Goal: Find specific page/section: Find specific page/section

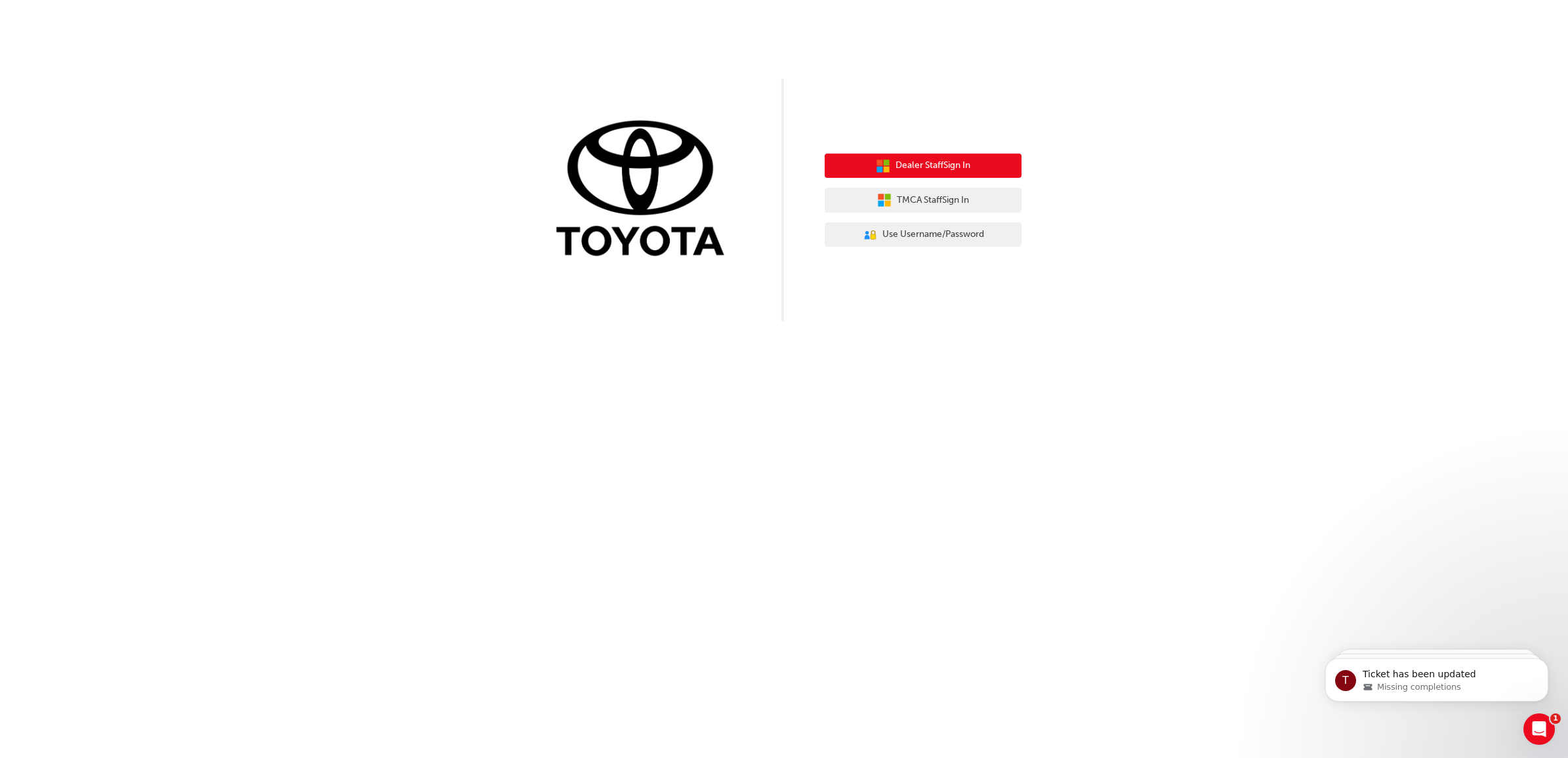
click at [947, 165] on span "Dealer Staff Sign In" at bounding box center [933, 166] width 75 height 15
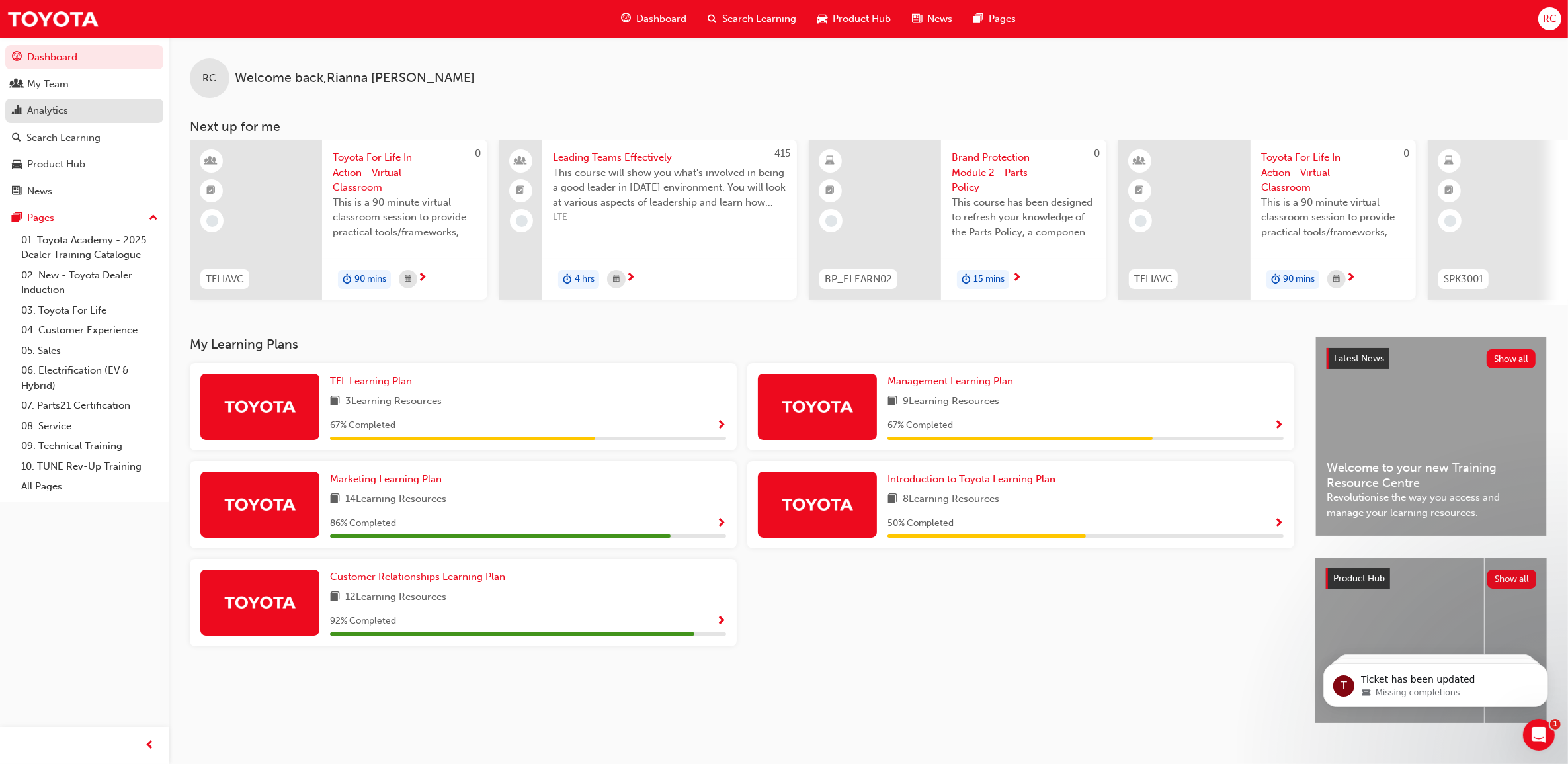
click at [74, 114] on div "Analytics" at bounding box center [85, 111] width 145 height 17
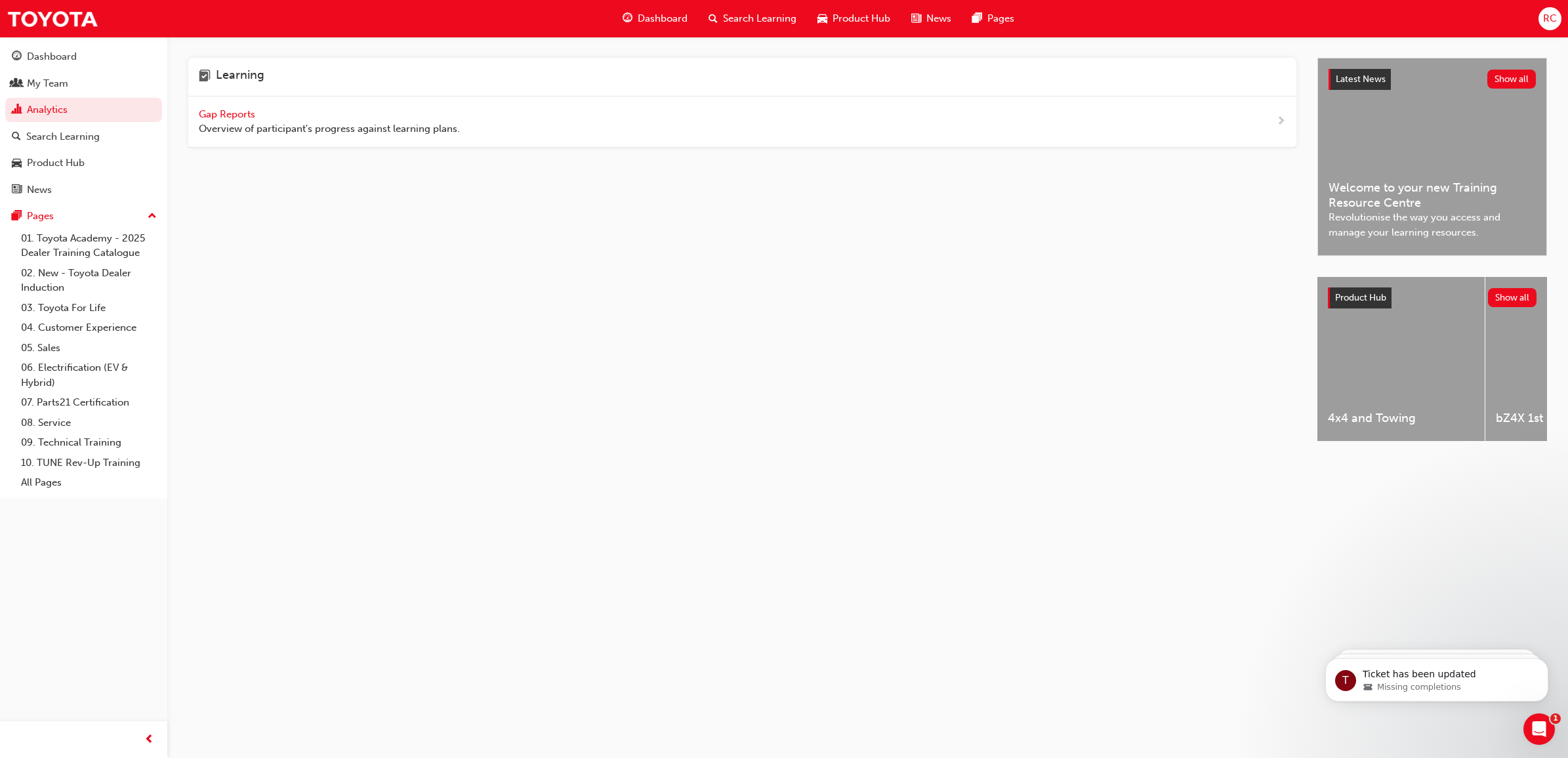
click at [233, 117] on span "Gap Reports" at bounding box center [229, 113] width 59 height 12
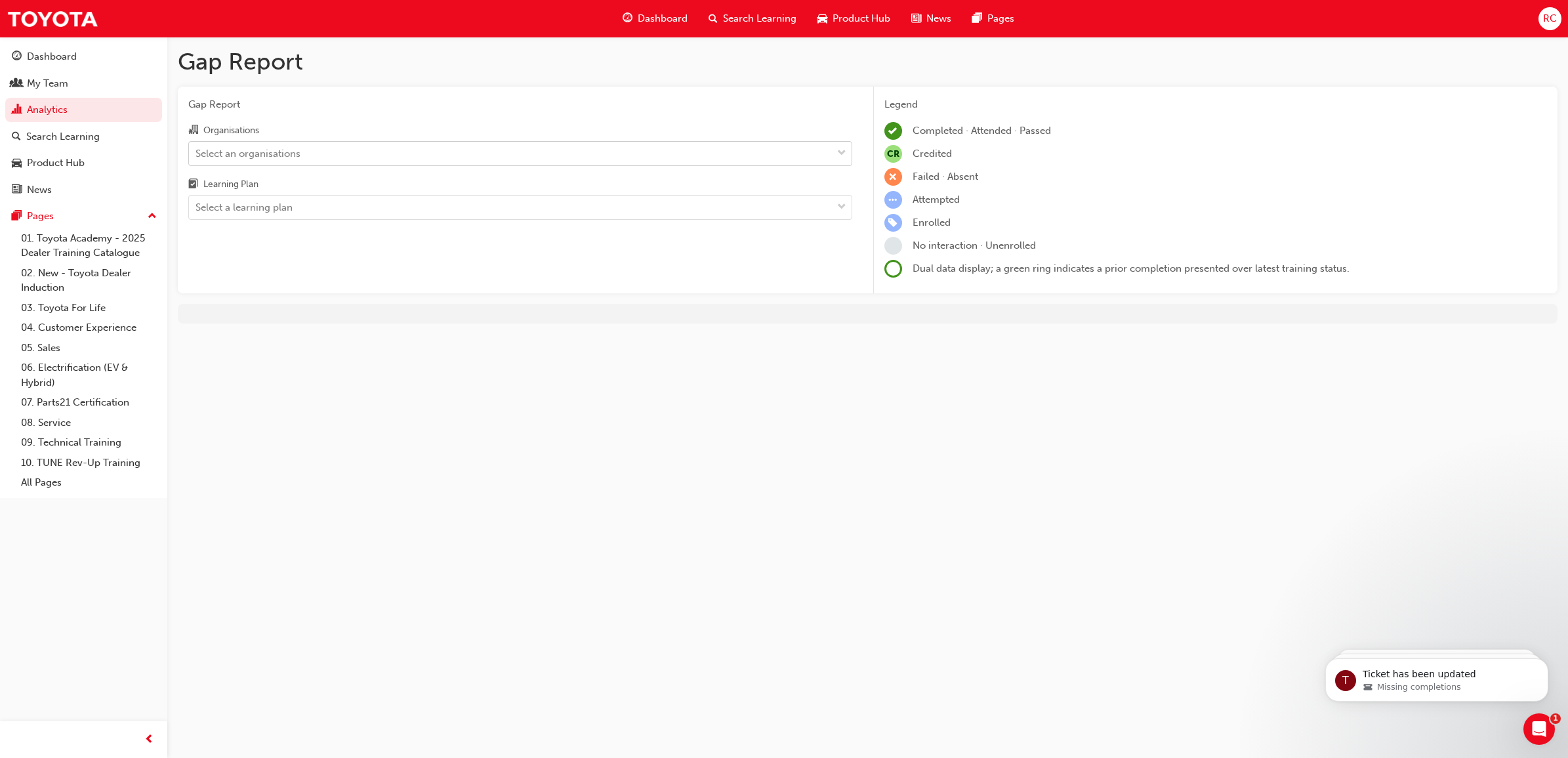
click at [654, 153] on div "Select an organisations" at bounding box center [511, 153] width 643 height 23
click at [197, 153] on input "Organisations Select an organisations" at bounding box center [195, 152] width 1 height 11
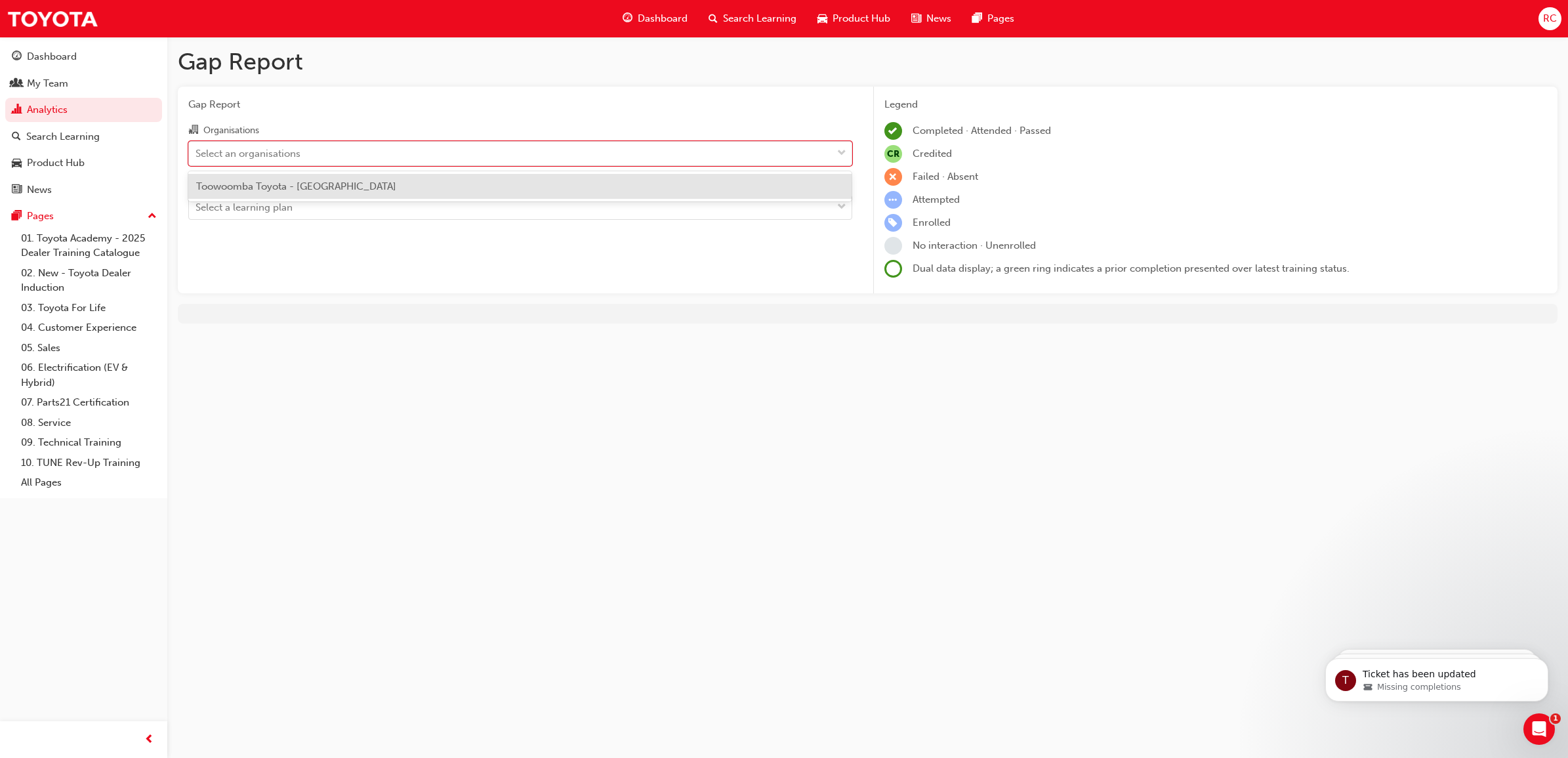
click at [594, 181] on div "Toowoomba Toyota - [GEOGRAPHIC_DATA]" at bounding box center [520, 187] width 664 height 26
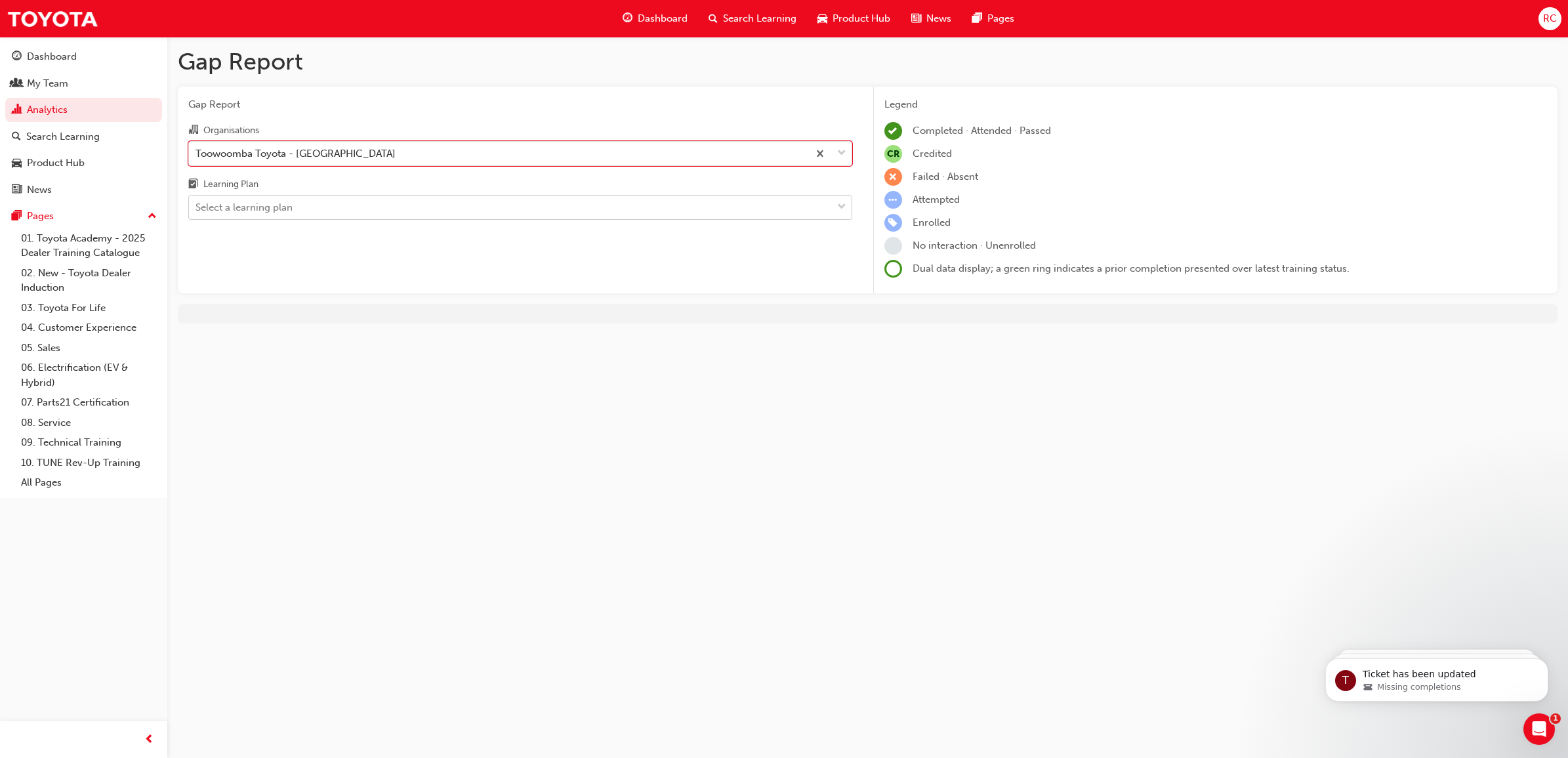
click at [557, 212] on div "Select a learning plan" at bounding box center [511, 207] width 643 height 23
click at [197, 212] on input "Learning Plan Select a learning plan" at bounding box center [195, 207] width 1 height 11
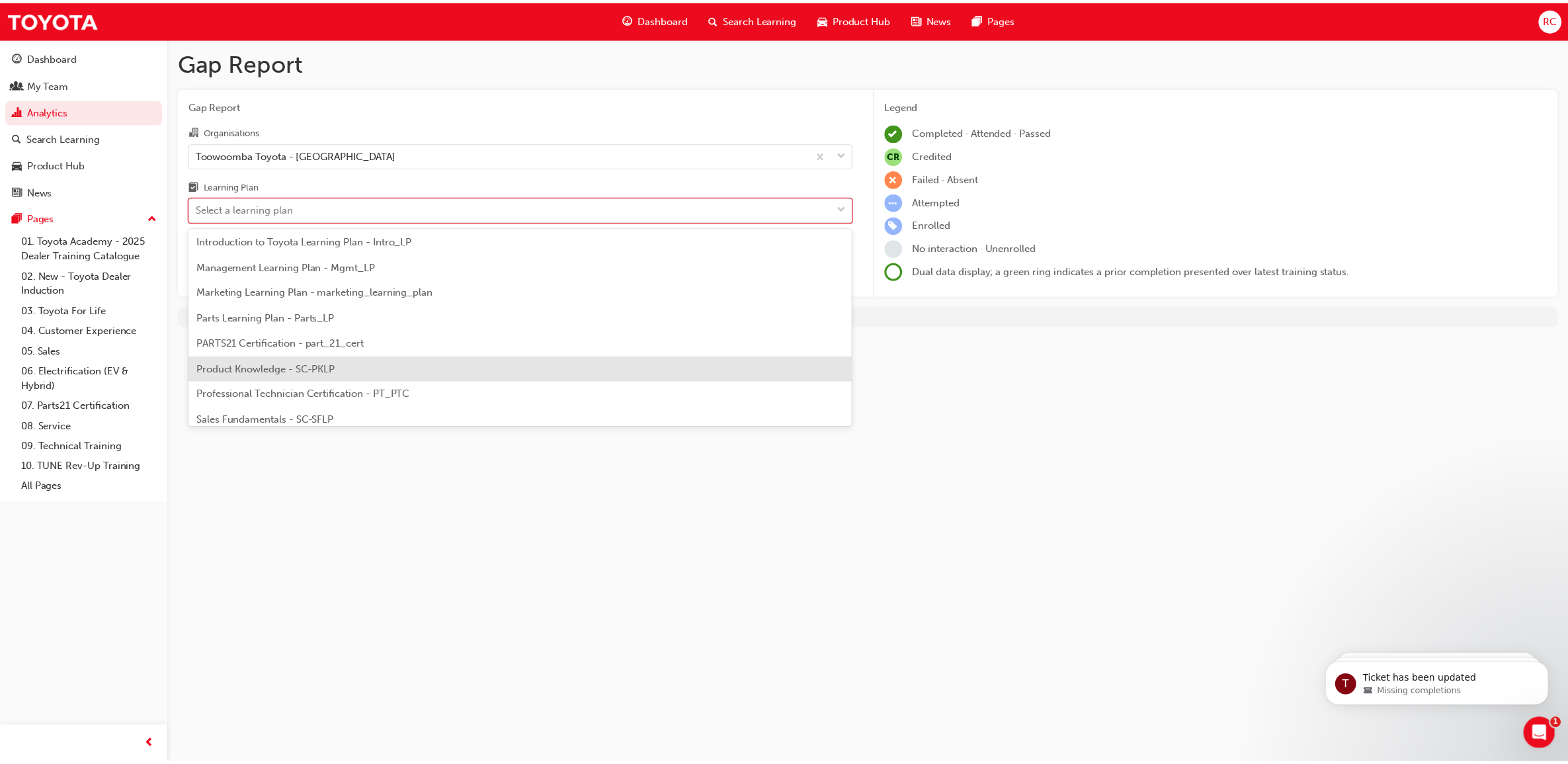
scroll to position [331, 0]
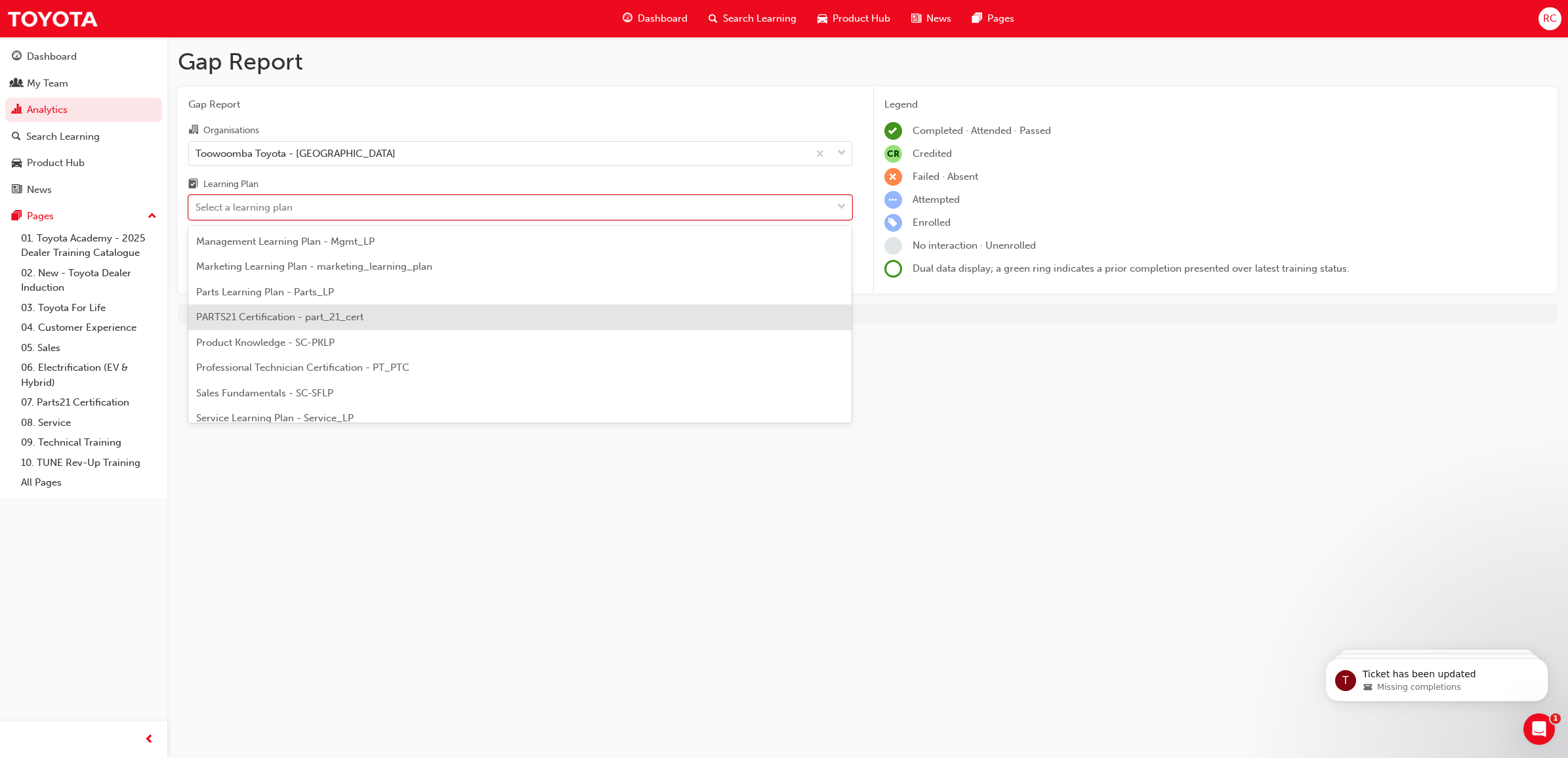
click at [388, 312] on div "PARTS21 Certification - part_21_cert" at bounding box center [520, 317] width 664 height 26
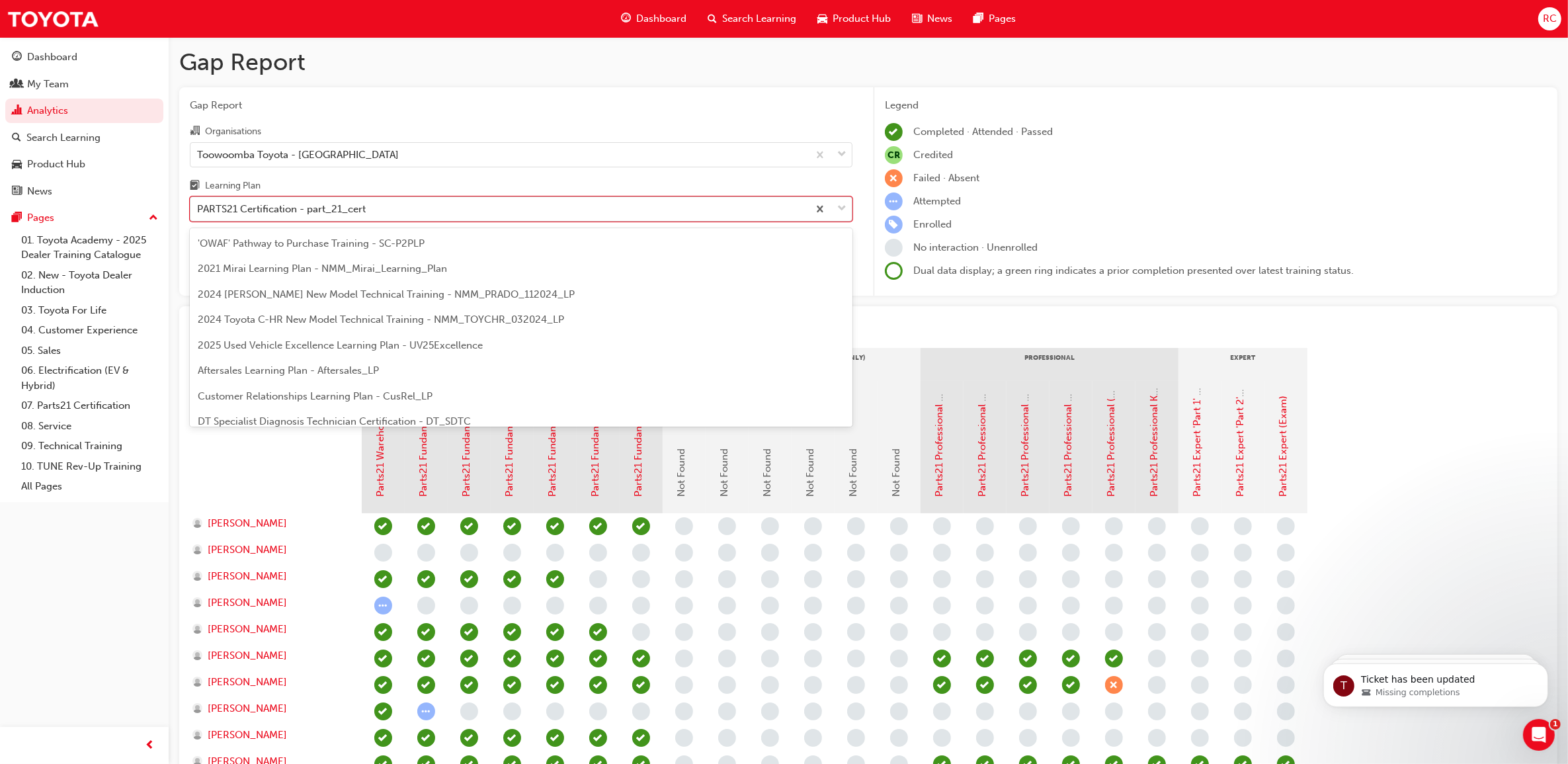
click at [440, 216] on div "PARTS21 Certification - part_21_cert" at bounding box center [499, 209] width 618 height 23
click at [199, 215] on input "Learning Plan option PARTS21 Certification - part_21_cert, selected. option PAR…" at bounding box center [197, 209] width 1 height 11
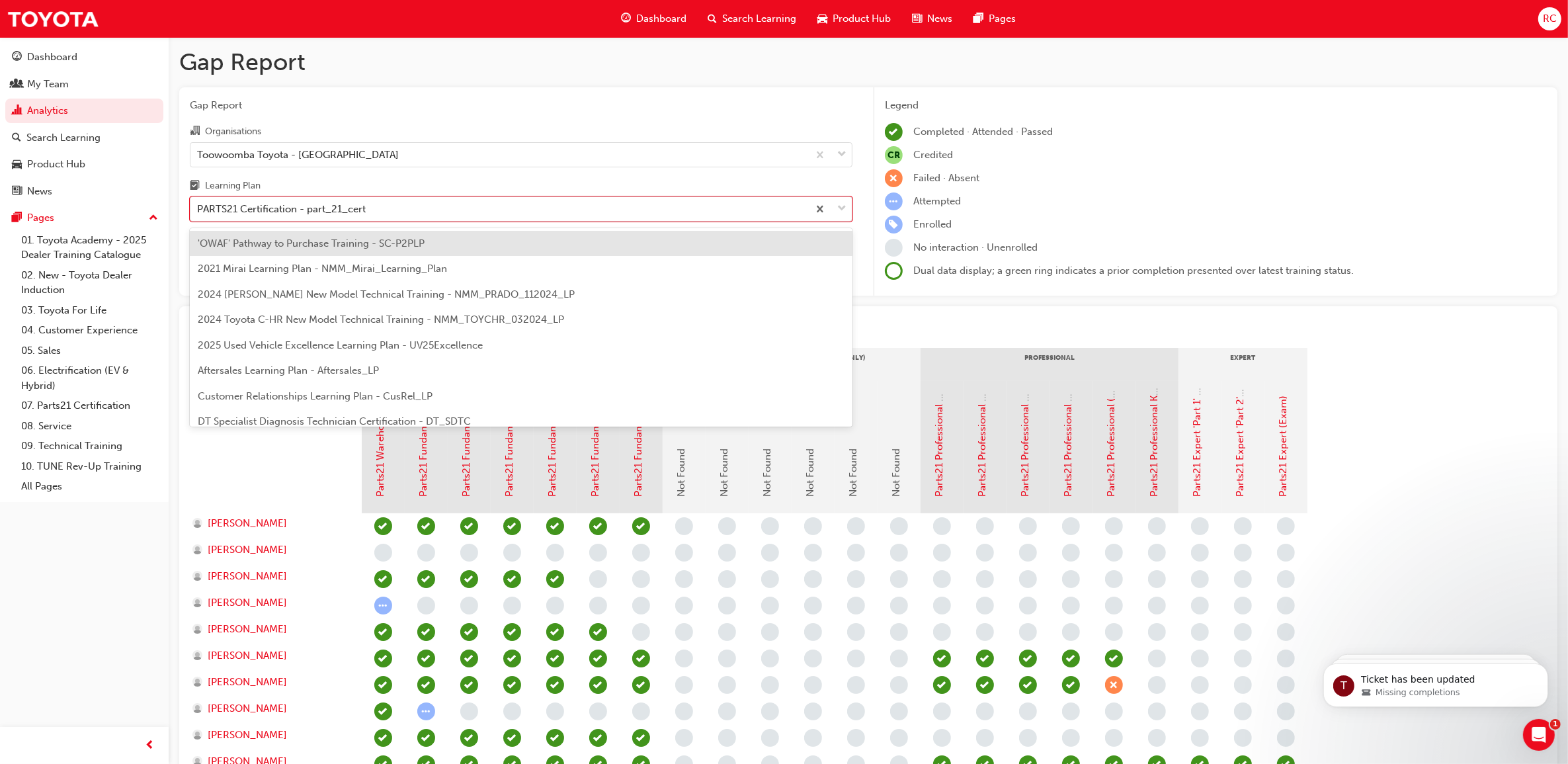
click at [387, 243] on span "'OWAF' Pathway to Purchase Training - SC-P2PLP" at bounding box center [311, 244] width 227 height 12
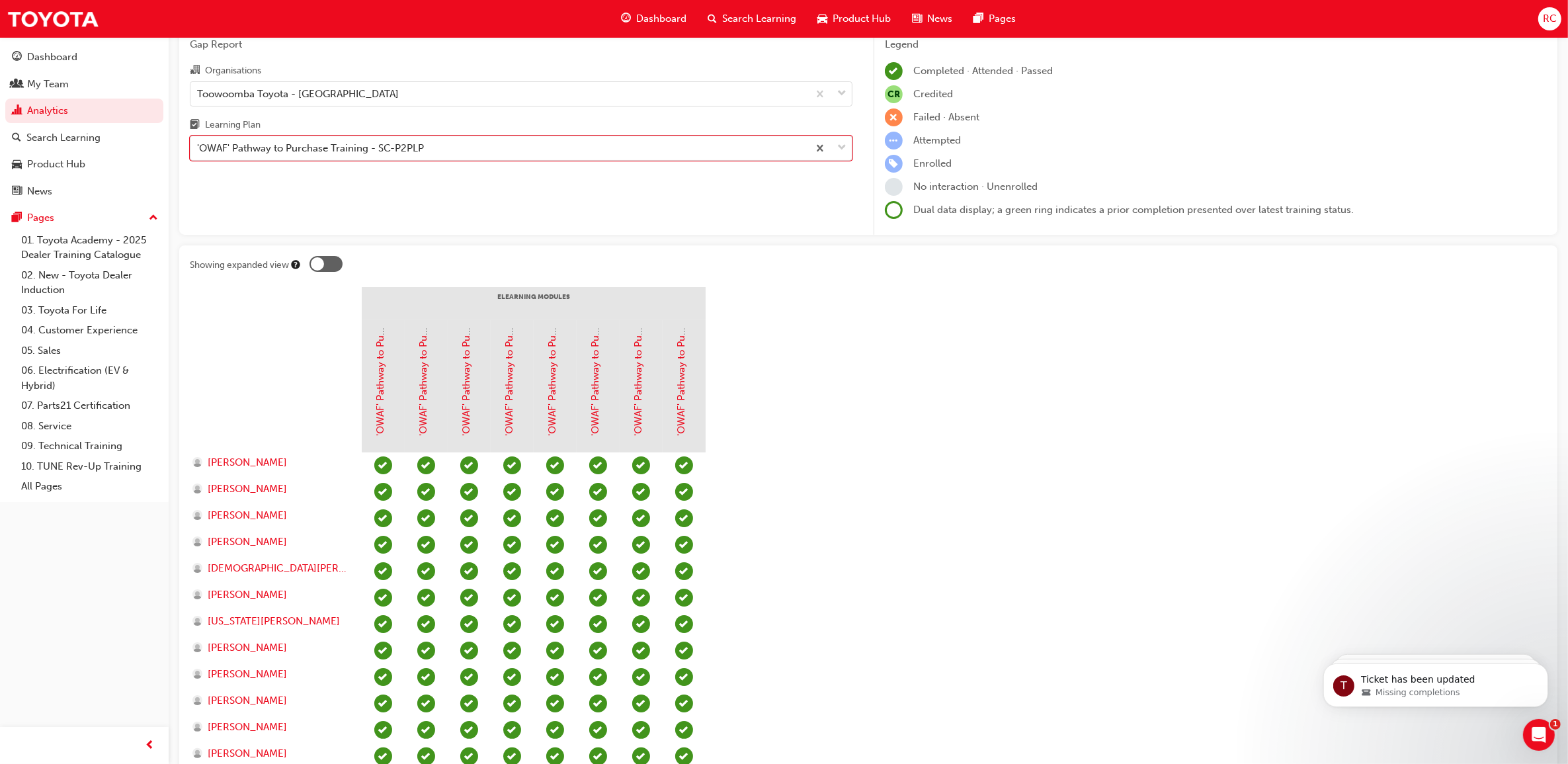
scroll to position [38, 0]
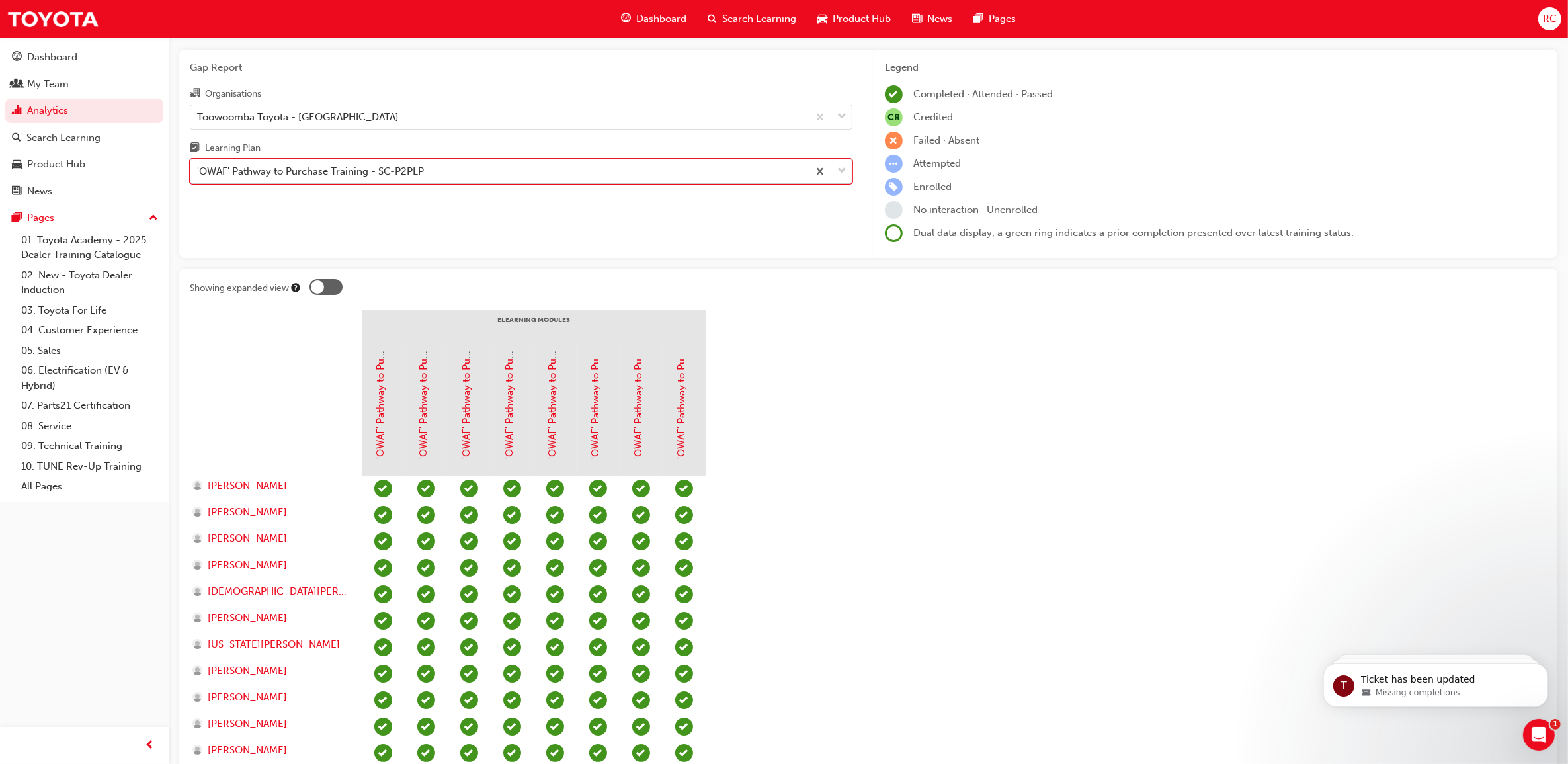
click at [488, 178] on div "'OWAF' Pathway to Purchase Training - SC-P2PLP" at bounding box center [499, 171] width 618 height 23
click at [199, 177] on input "Learning Plan option 'OWAF' Pathway to Purchase Training - SC-P2PLP, selected. …" at bounding box center [197, 171] width 1 height 11
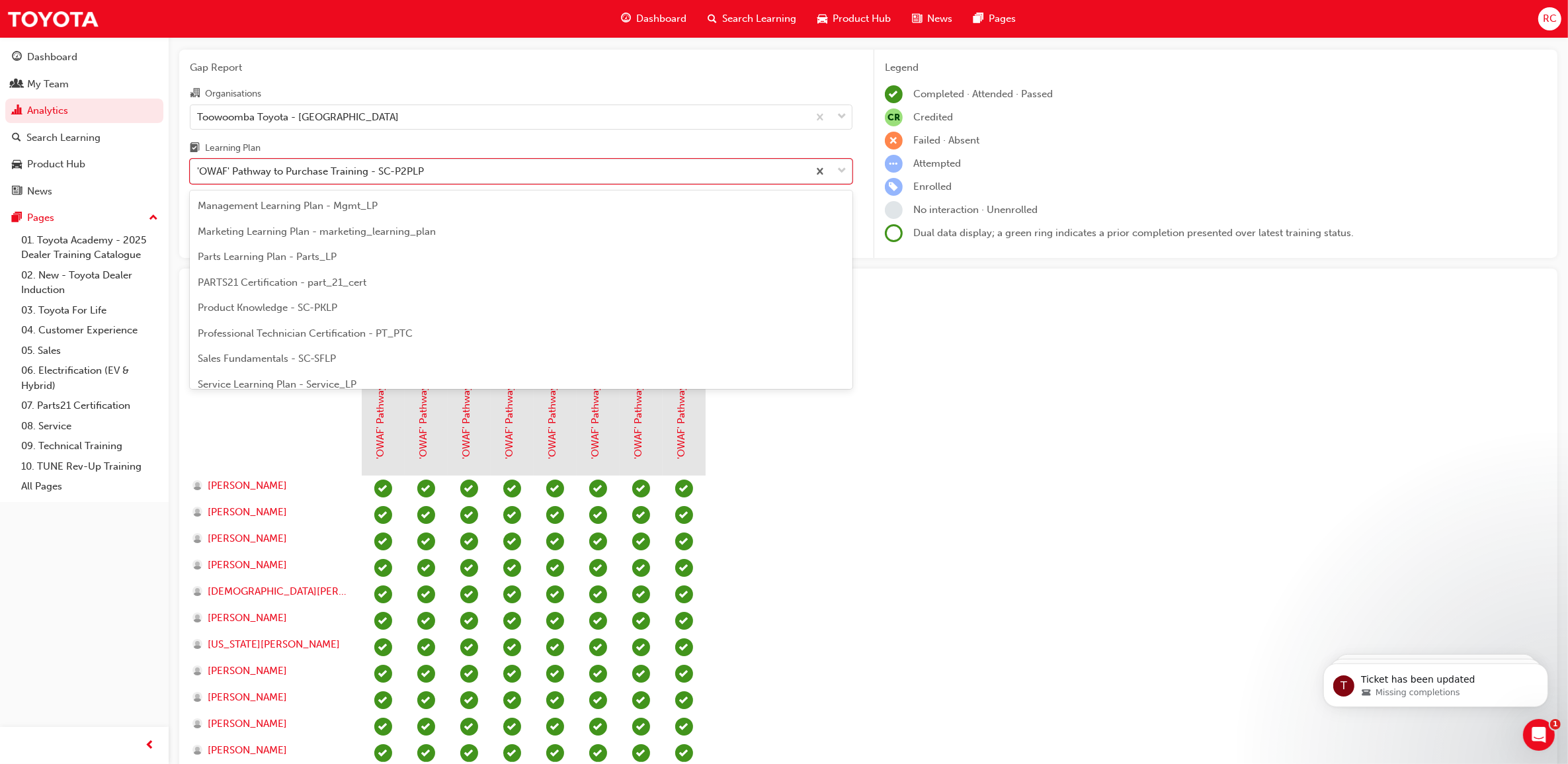
scroll to position [414, 0]
click at [492, 231] on div "Product Knowledge - SC-PKLP" at bounding box center [520, 225] width 662 height 26
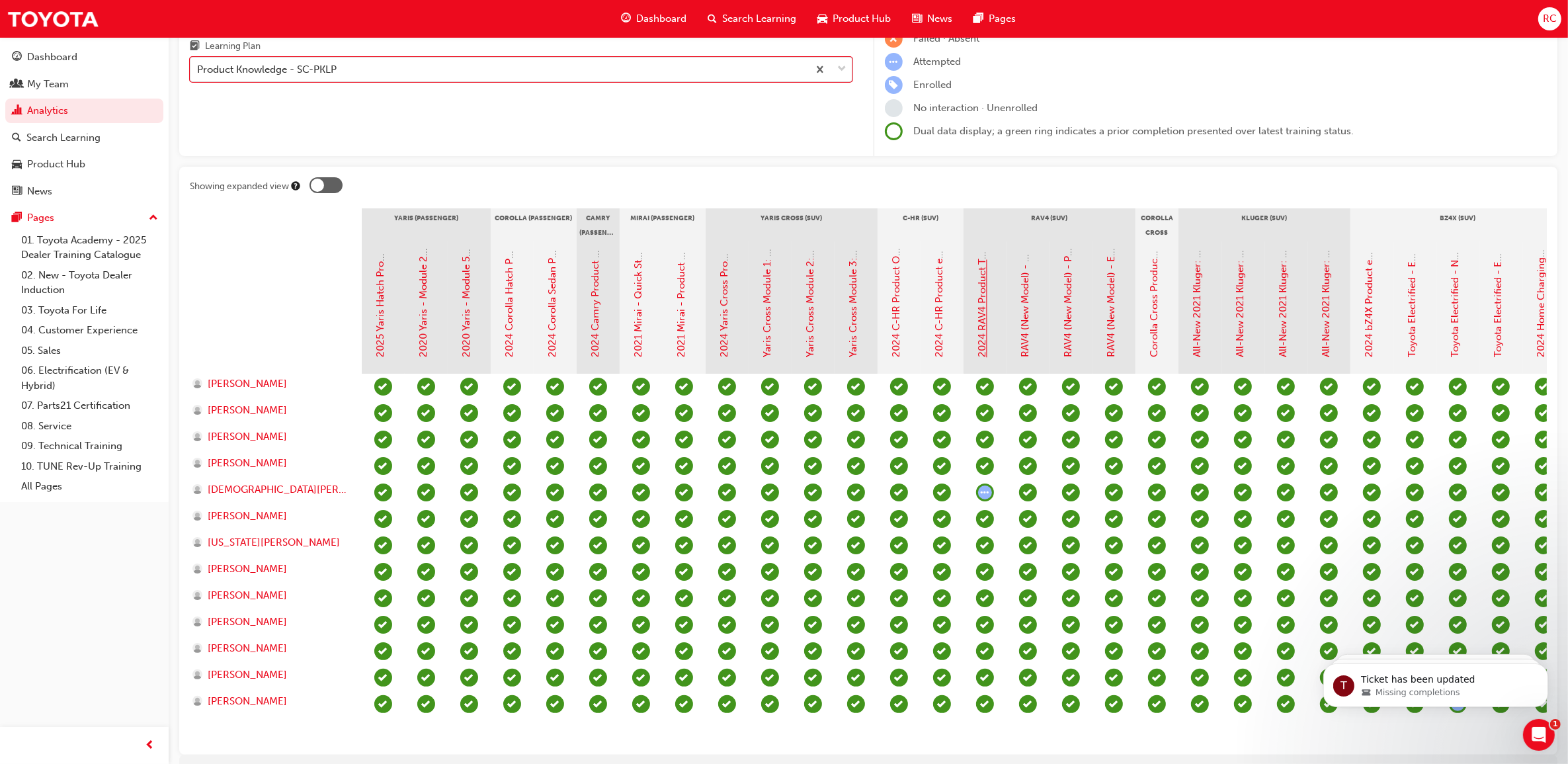
scroll to position [216, 0]
